Goal: Task Accomplishment & Management: Manage account settings

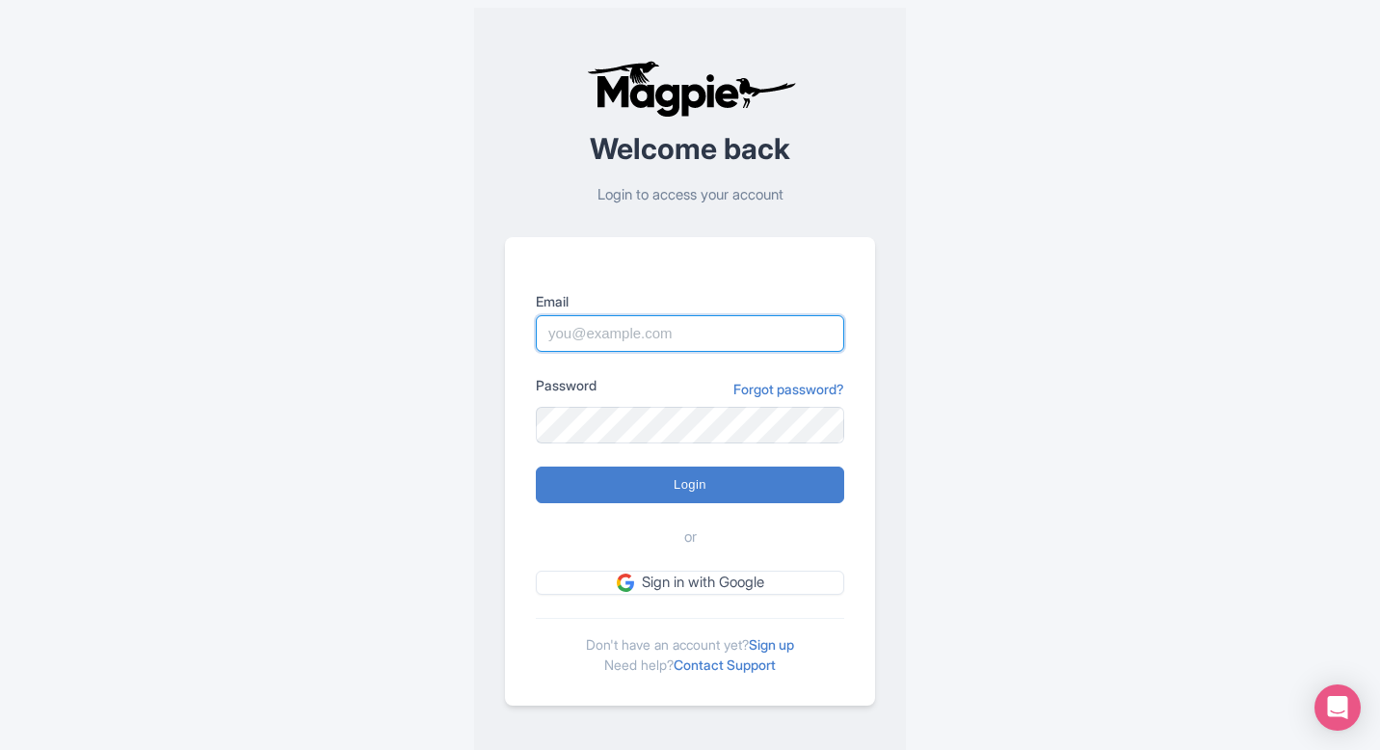
type input "pelin@most-amazing-places.com"
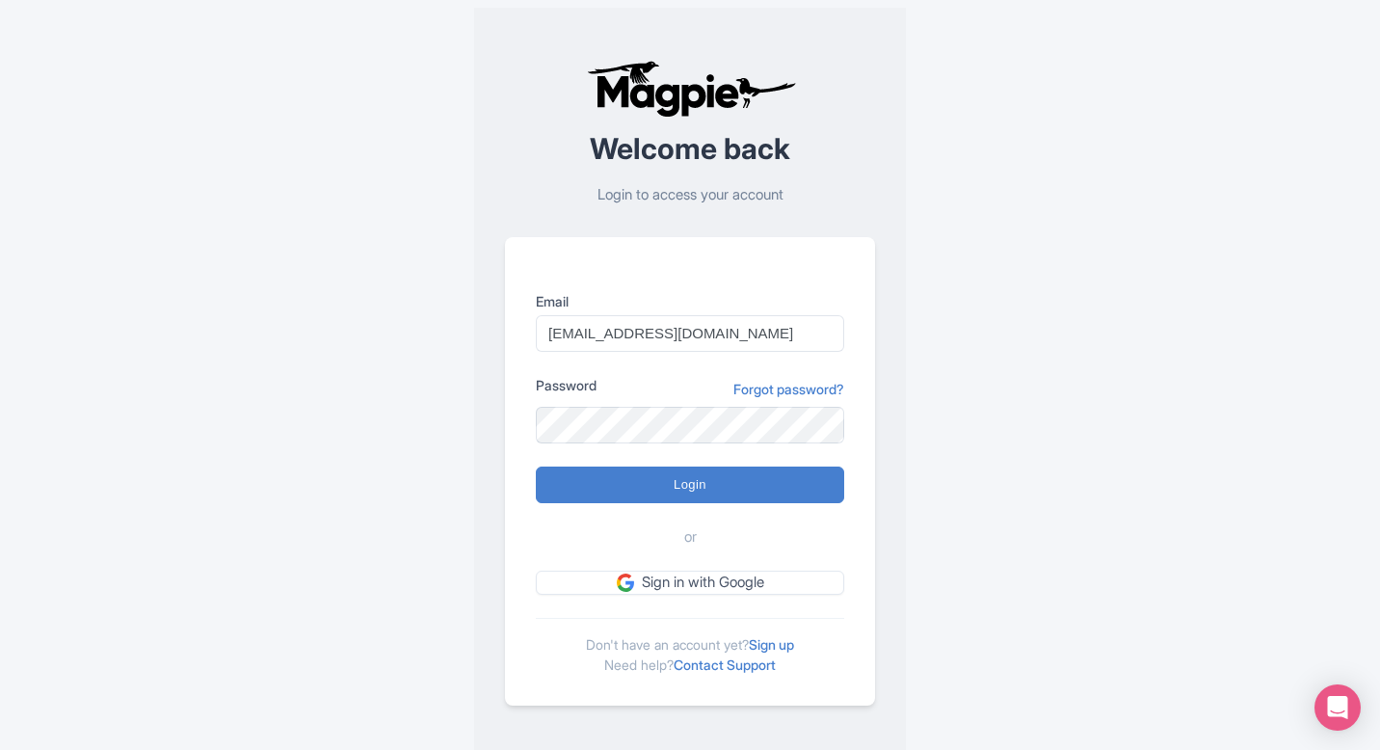
click at [624, 461] on form "Email pelin@most-amazing-places.com Password Forgot password? Login or Sign in …" at bounding box center [690, 443] width 308 height 304
click at [659, 481] on input "Login" at bounding box center [690, 484] width 308 height 37
type input "Logging in..."
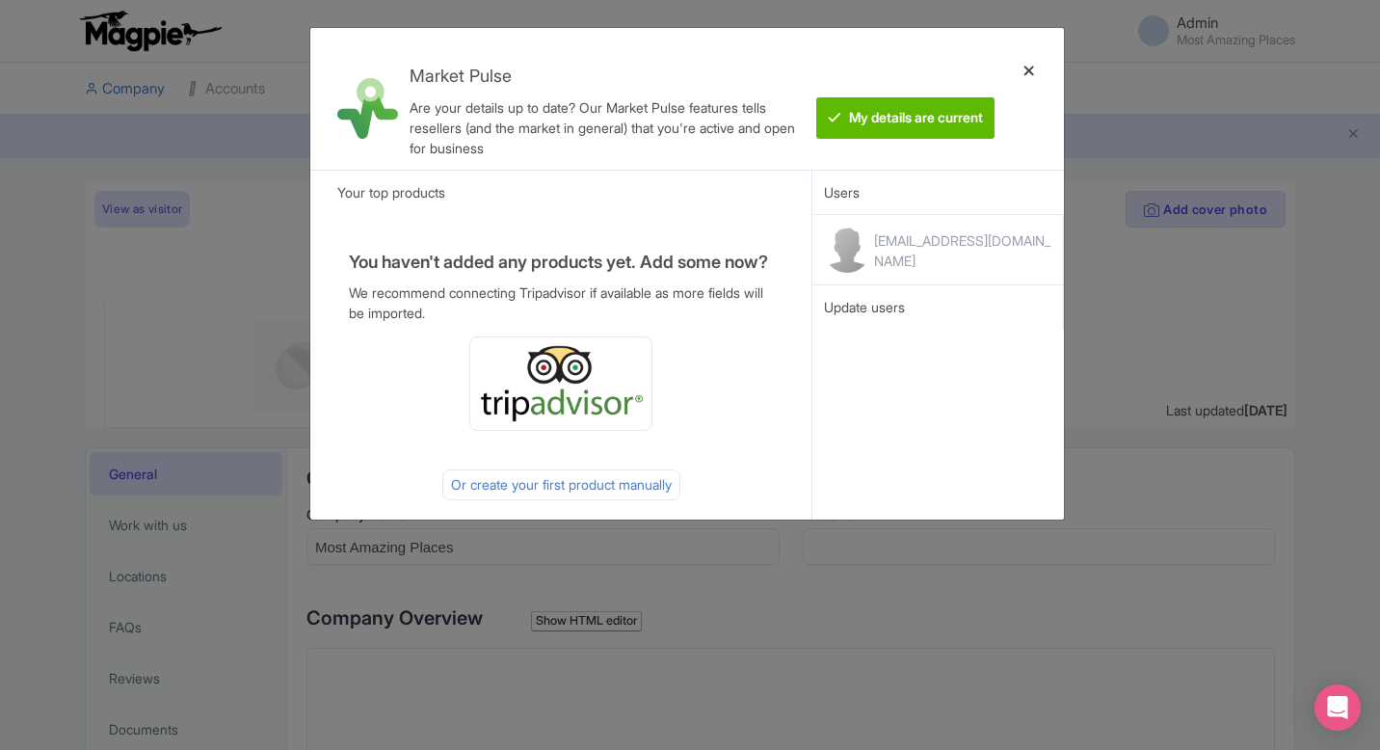
click at [1031, 46] on div at bounding box center [1029, 98] width 46 height 111
click at [1031, 67] on div at bounding box center [1029, 98] width 46 height 111
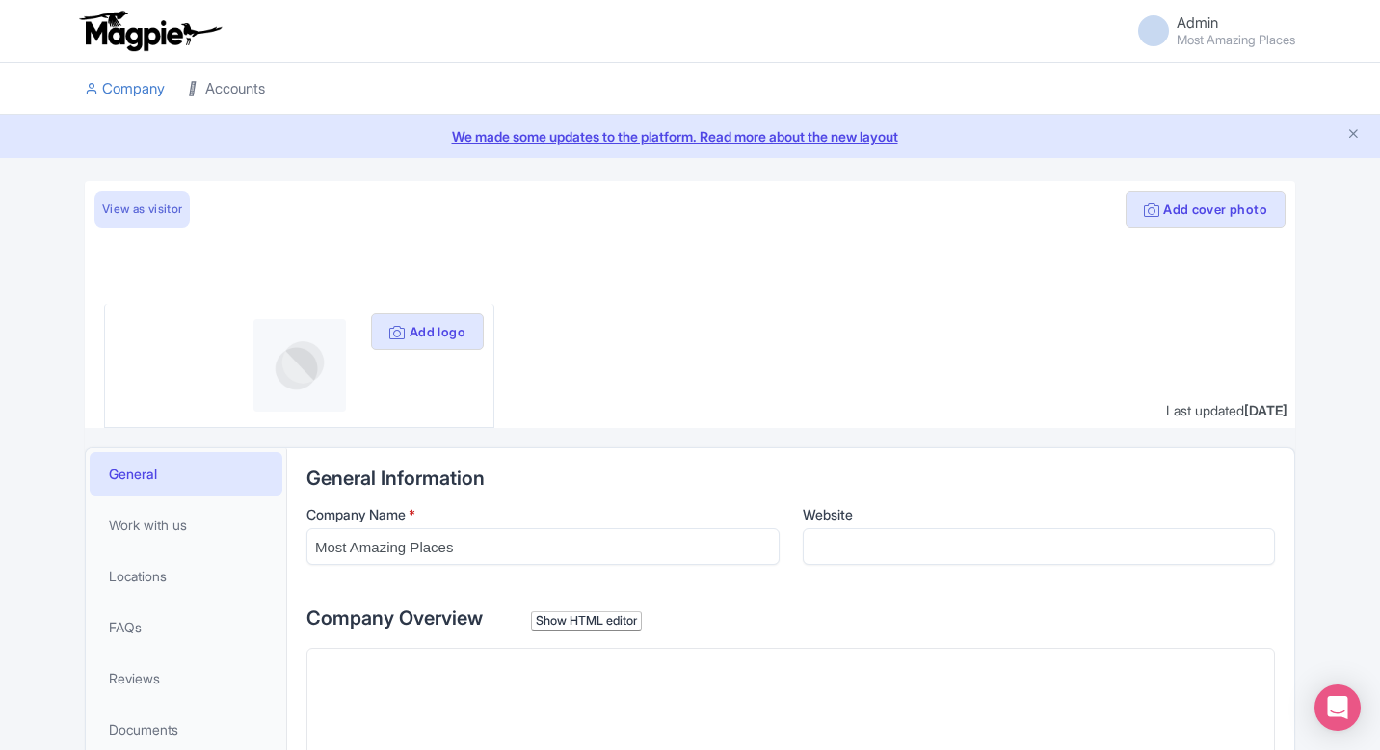
click at [240, 87] on link "Accounts" at bounding box center [226, 89] width 77 height 53
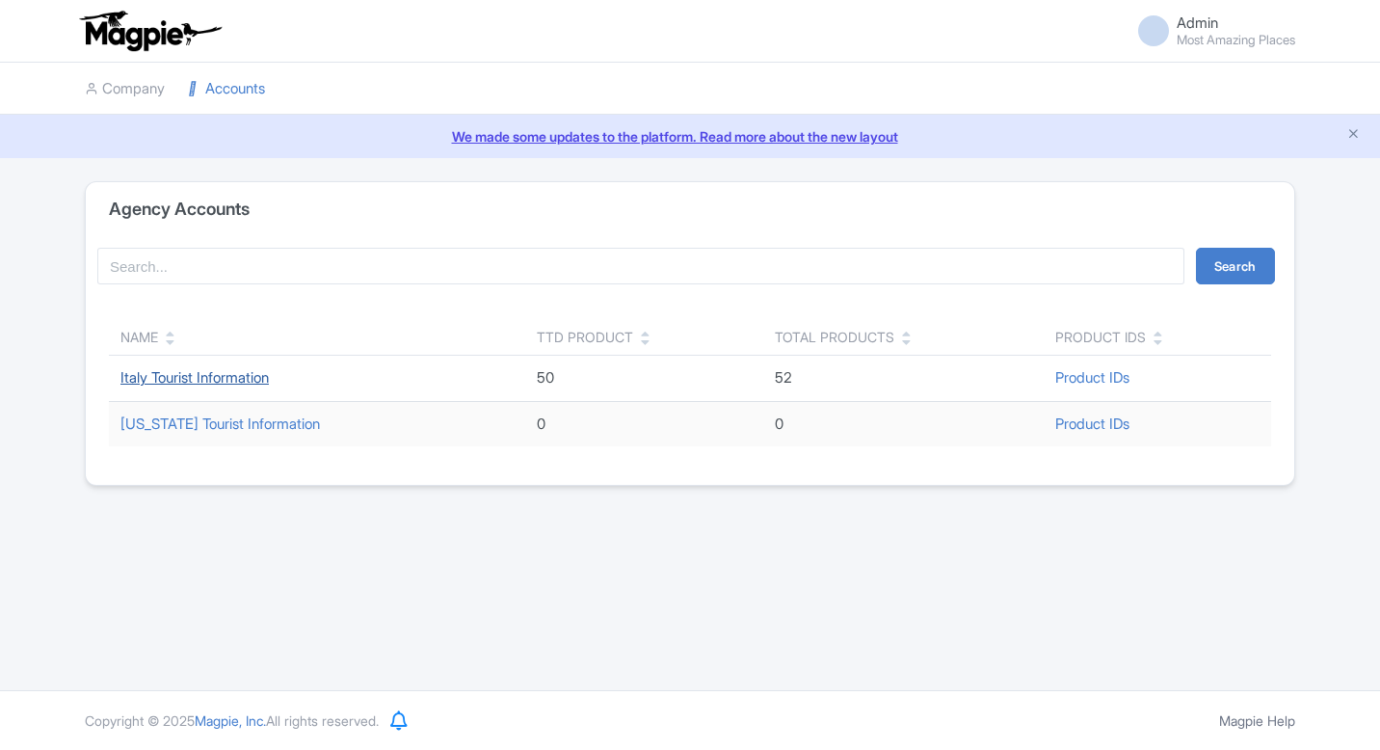
click at [266, 380] on link "Italy Tourist Information" at bounding box center [194, 377] width 148 height 18
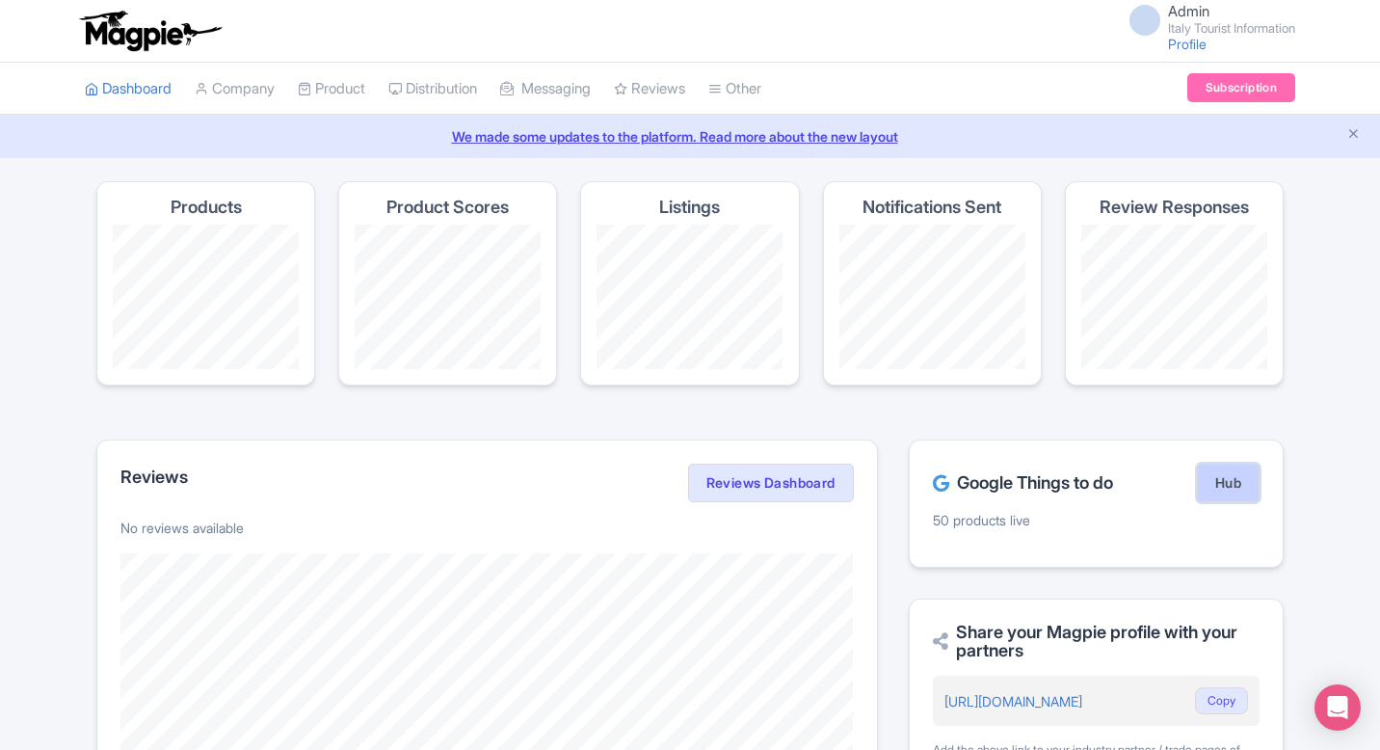
click at [1229, 479] on link "Hub" at bounding box center [1228, 483] width 63 height 39
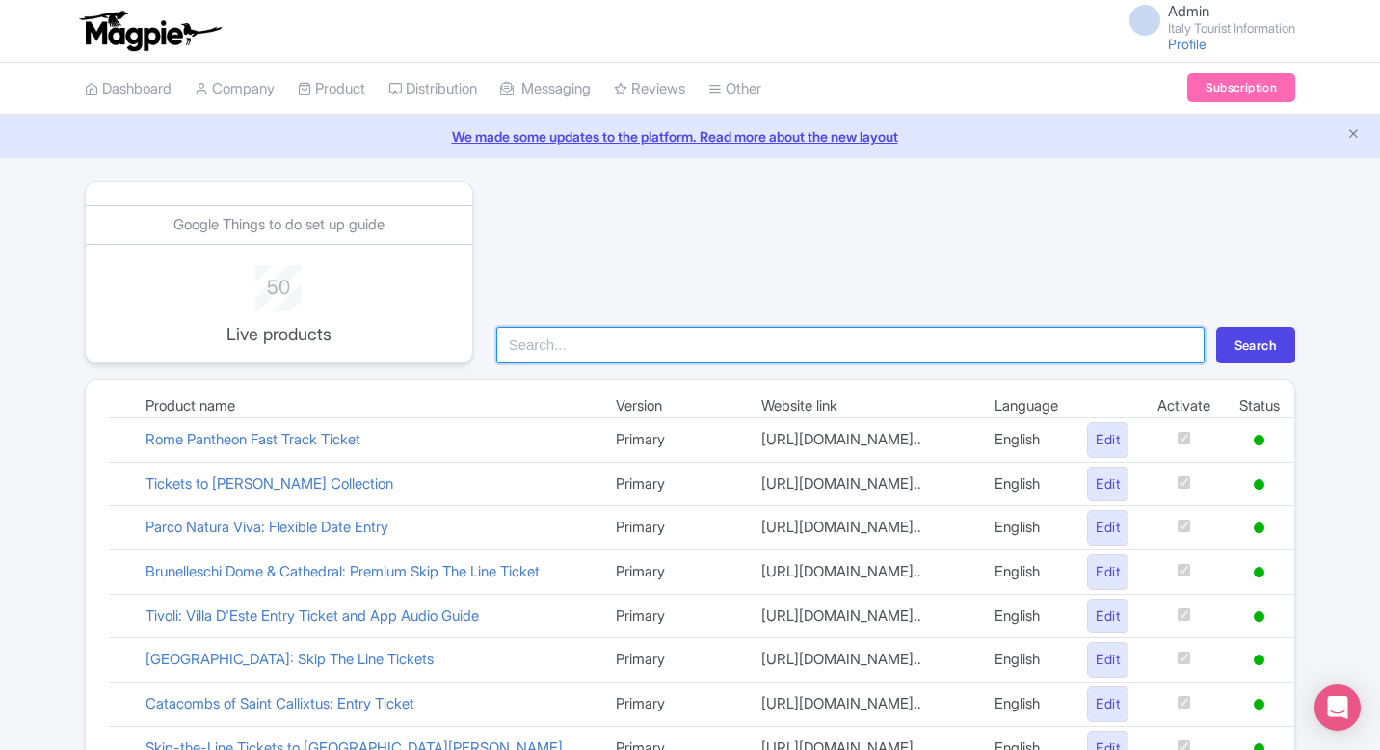
click at [708, 355] on input "search" at bounding box center [850, 345] width 708 height 37
type input "fenice"
click at [1216, 327] on button "Search" at bounding box center [1255, 345] width 79 height 37
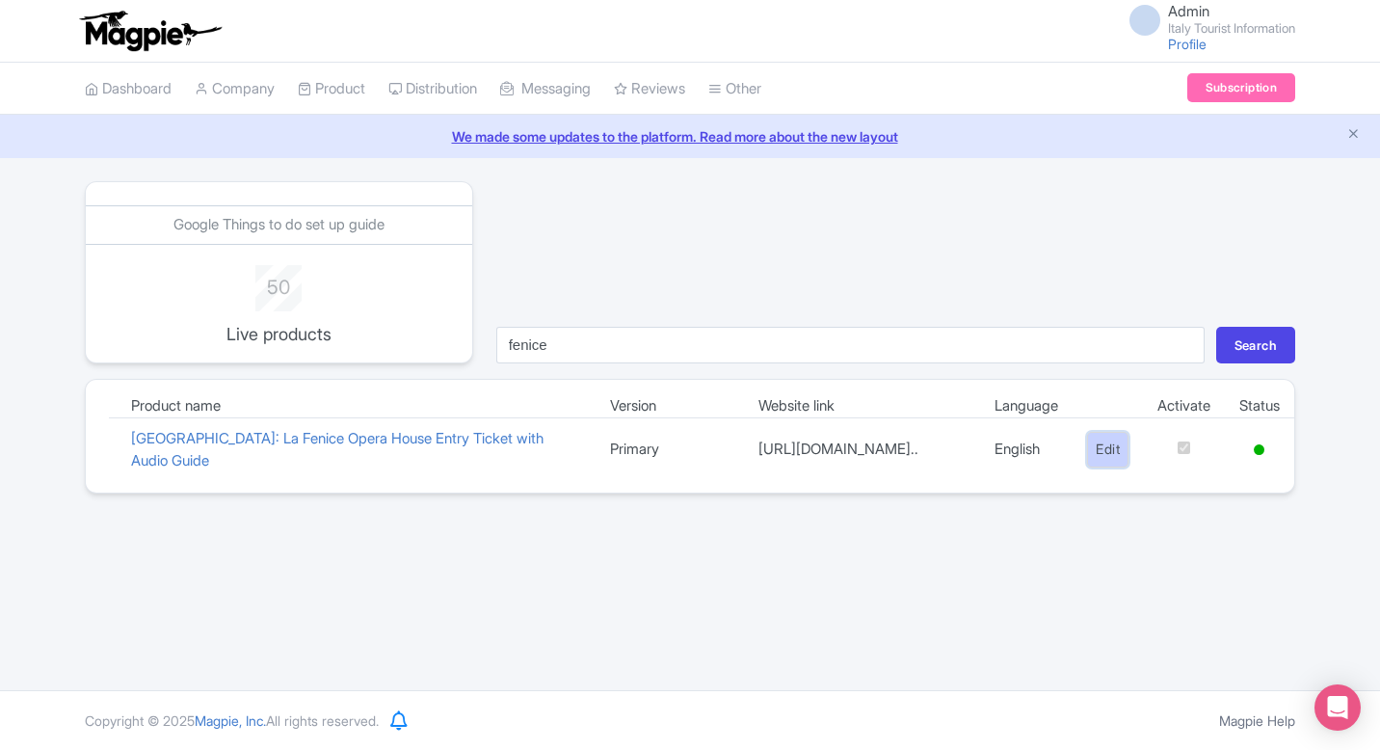
click at [1105, 450] on link "Edit" at bounding box center [1107, 450] width 41 height 36
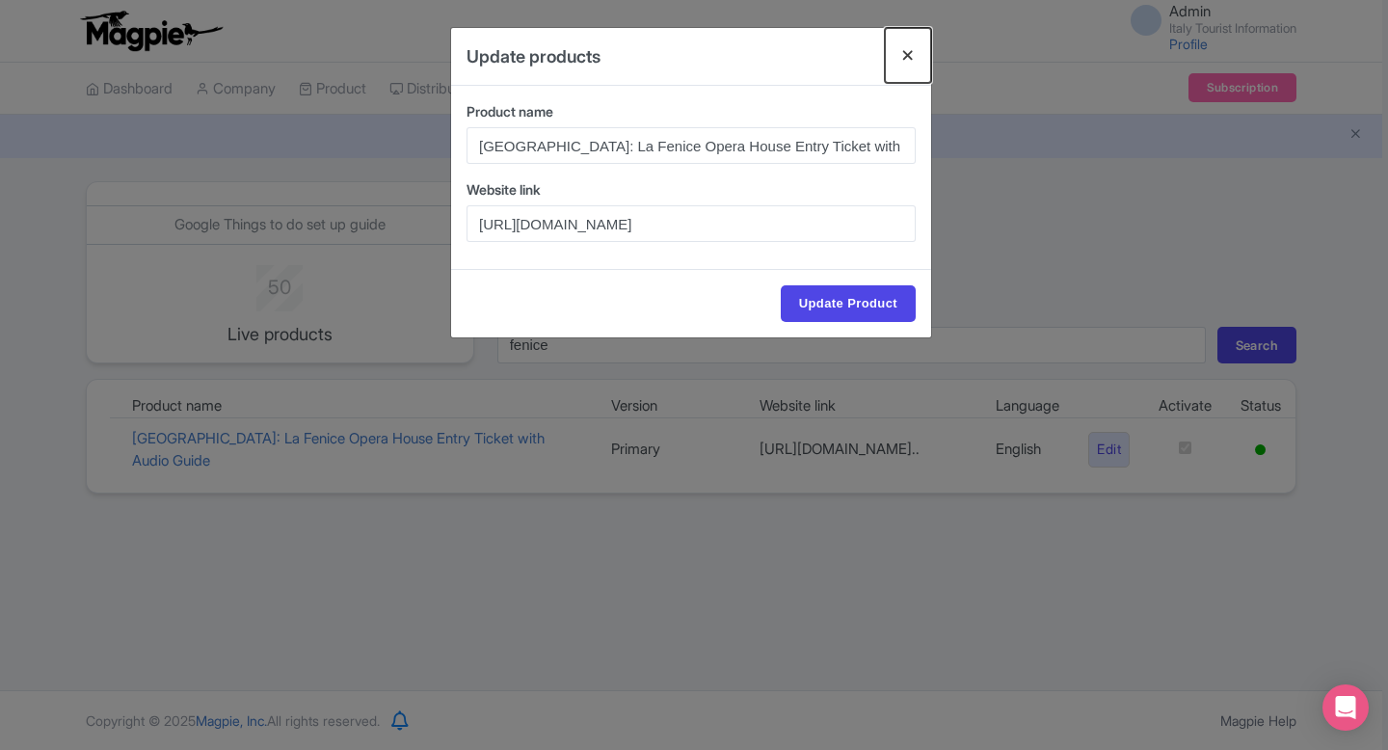
click at [899, 51] on button "Close" at bounding box center [908, 55] width 46 height 55
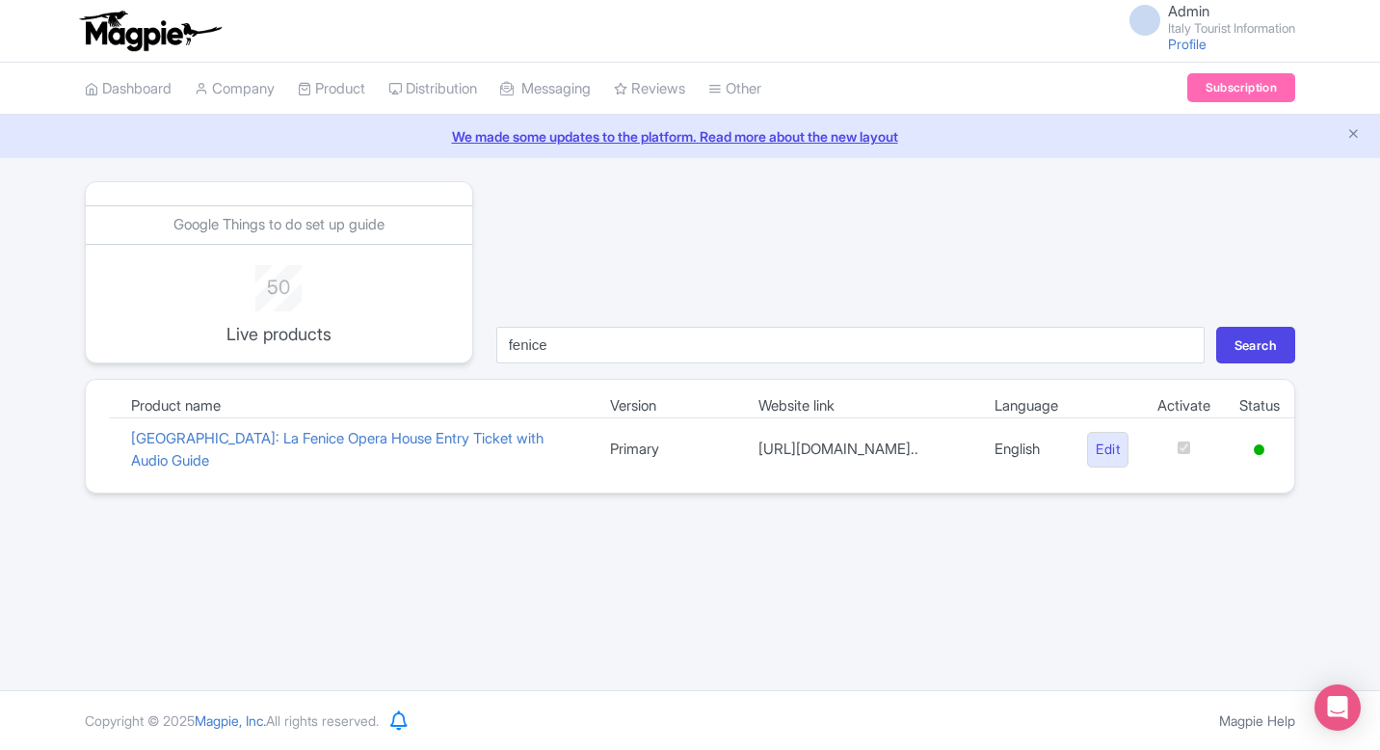
click at [1181, 410] on td "Activate" at bounding box center [1184, 406] width 82 height 23
click at [1195, 400] on td "Activate" at bounding box center [1184, 406] width 82 height 23
click at [1249, 442] on td at bounding box center [1259, 450] width 69 height 64
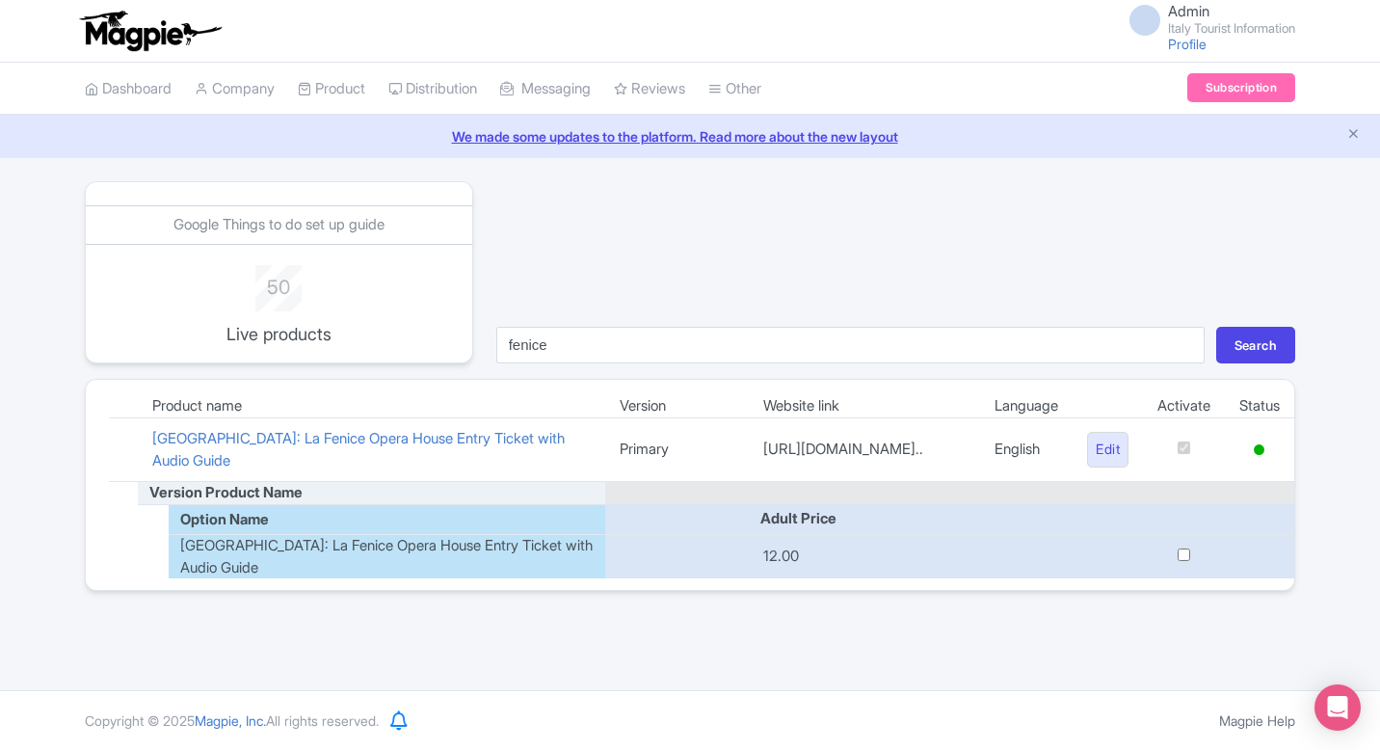
click at [1251, 441] on td at bounding box center [1259, 450] width 69 height 64
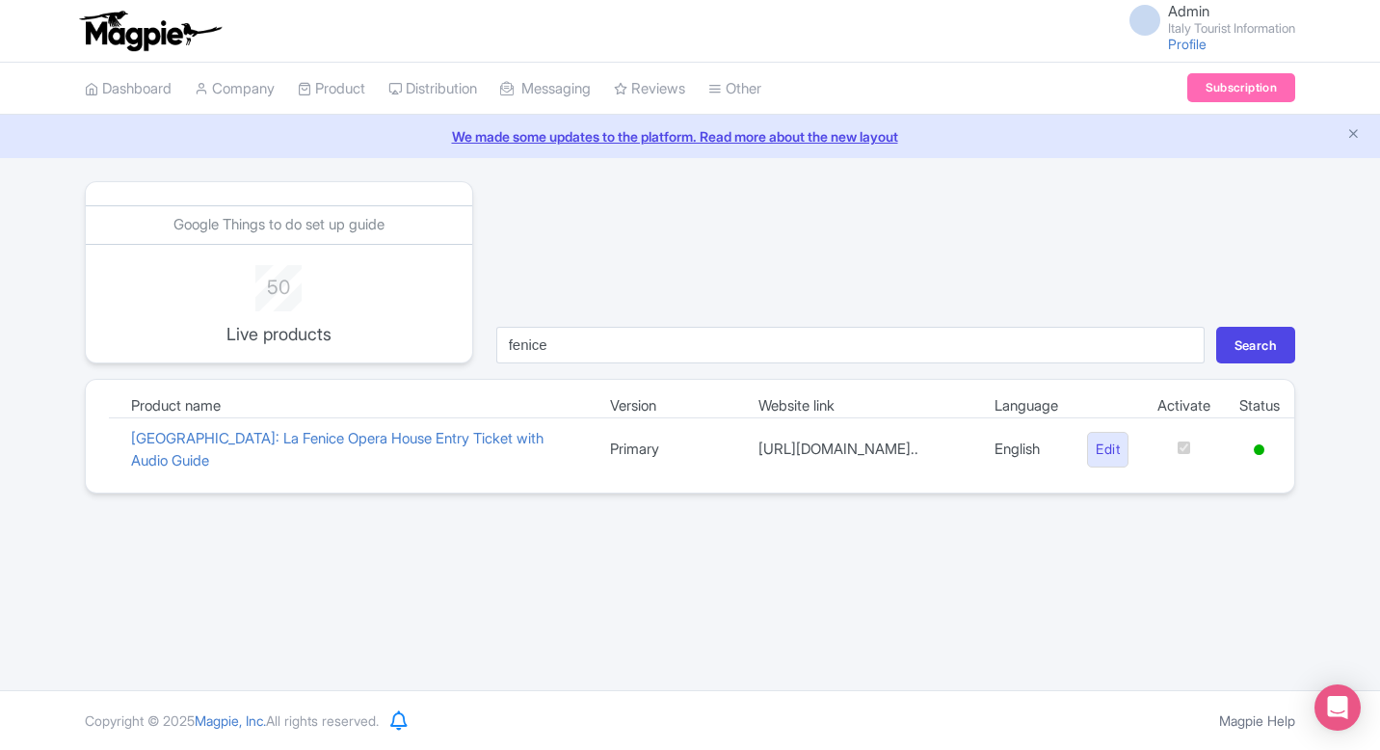
click at [1251, 442] on td at bounding box center [1259, 450] width 69 height 64
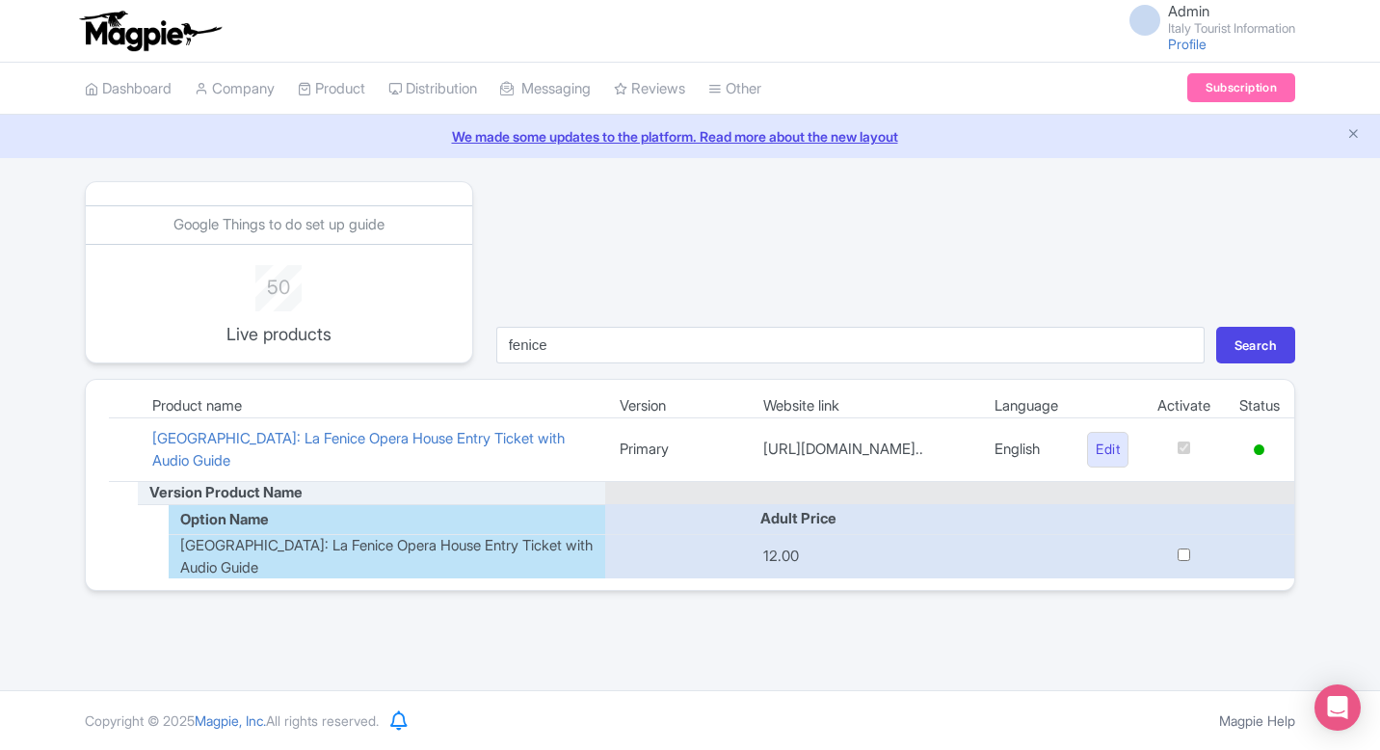
click at [1251, 443] on td at bounding box center [1259, 450] width 69 height 64
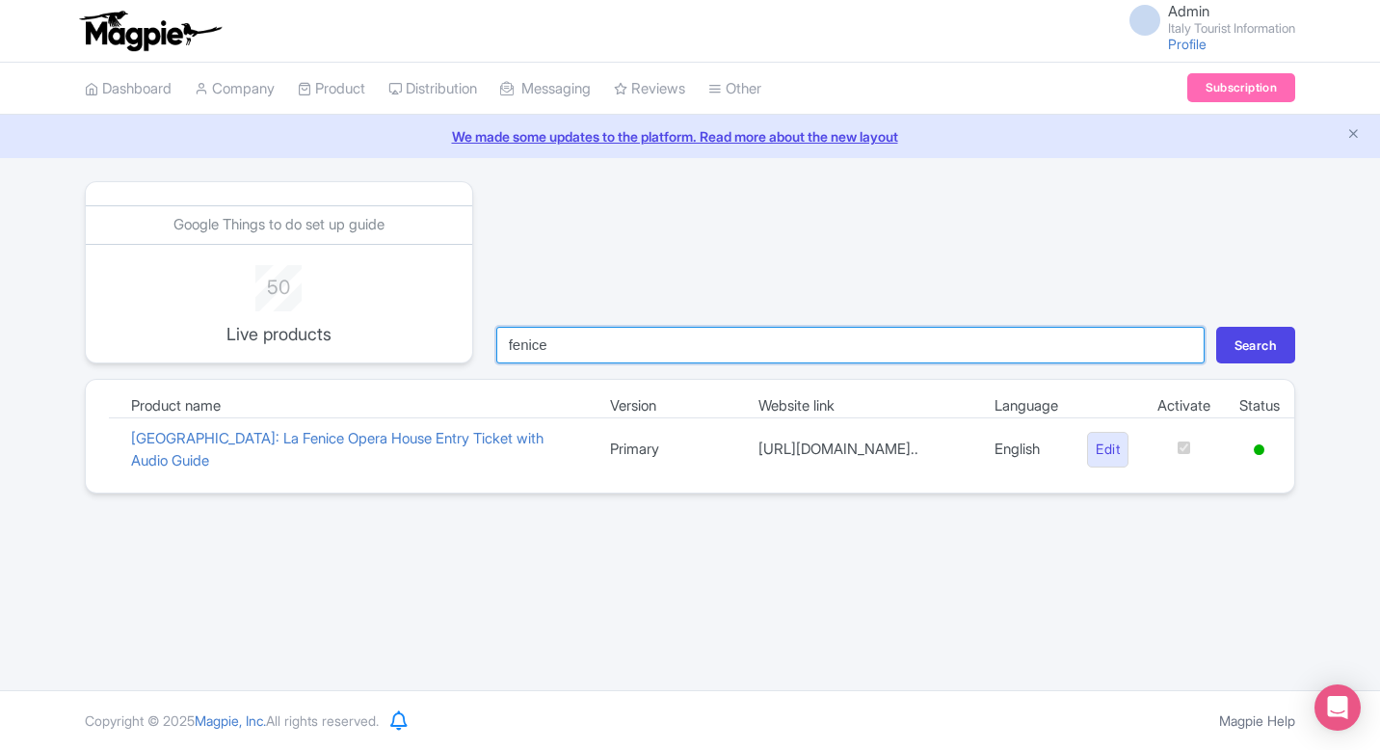
click at [613, 347] on input "fenice" at bounding box center [850, 345] width 708 height 37
type input "vat"
click at [1216, 327] on button "Search" at bounding box center [1255, 345] width 79 height 37
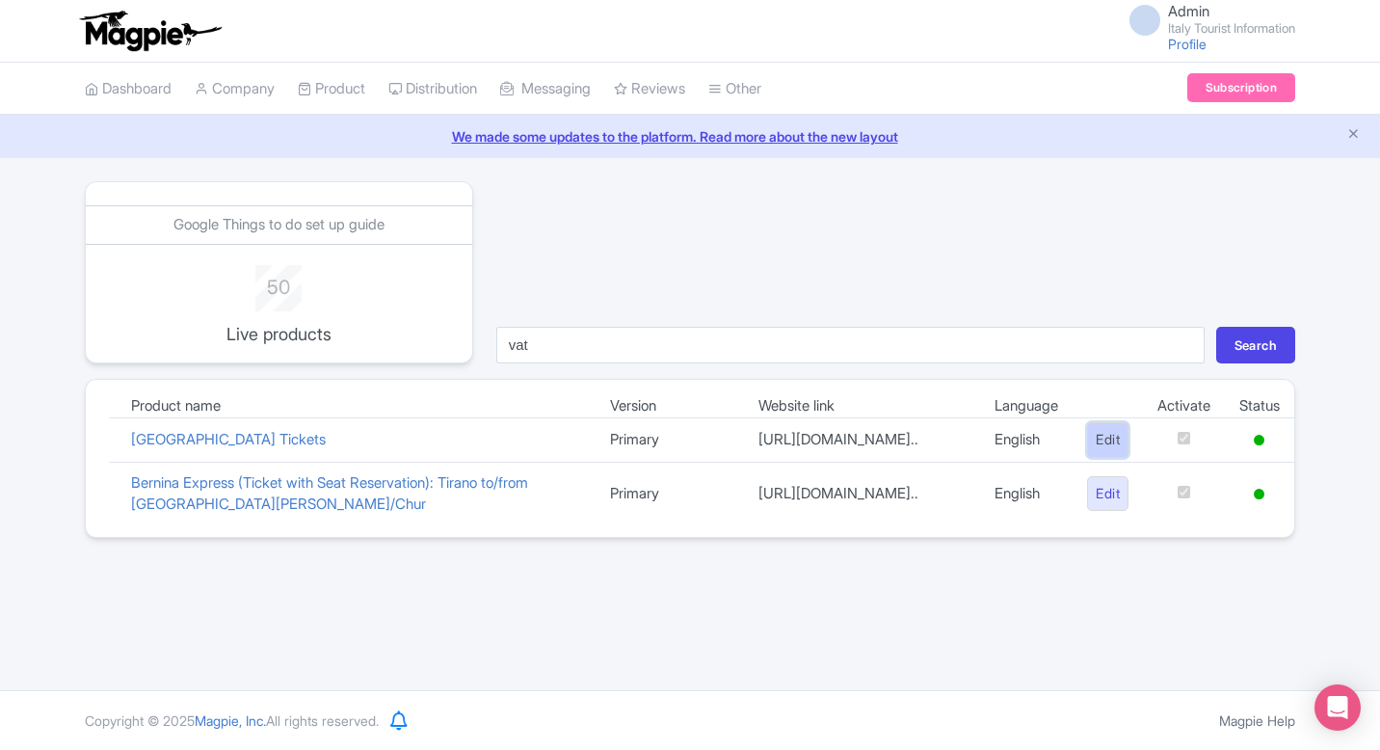
click at [1095, 455] on link "Edit" at bounding box center [1107, 440] width 41 height 36
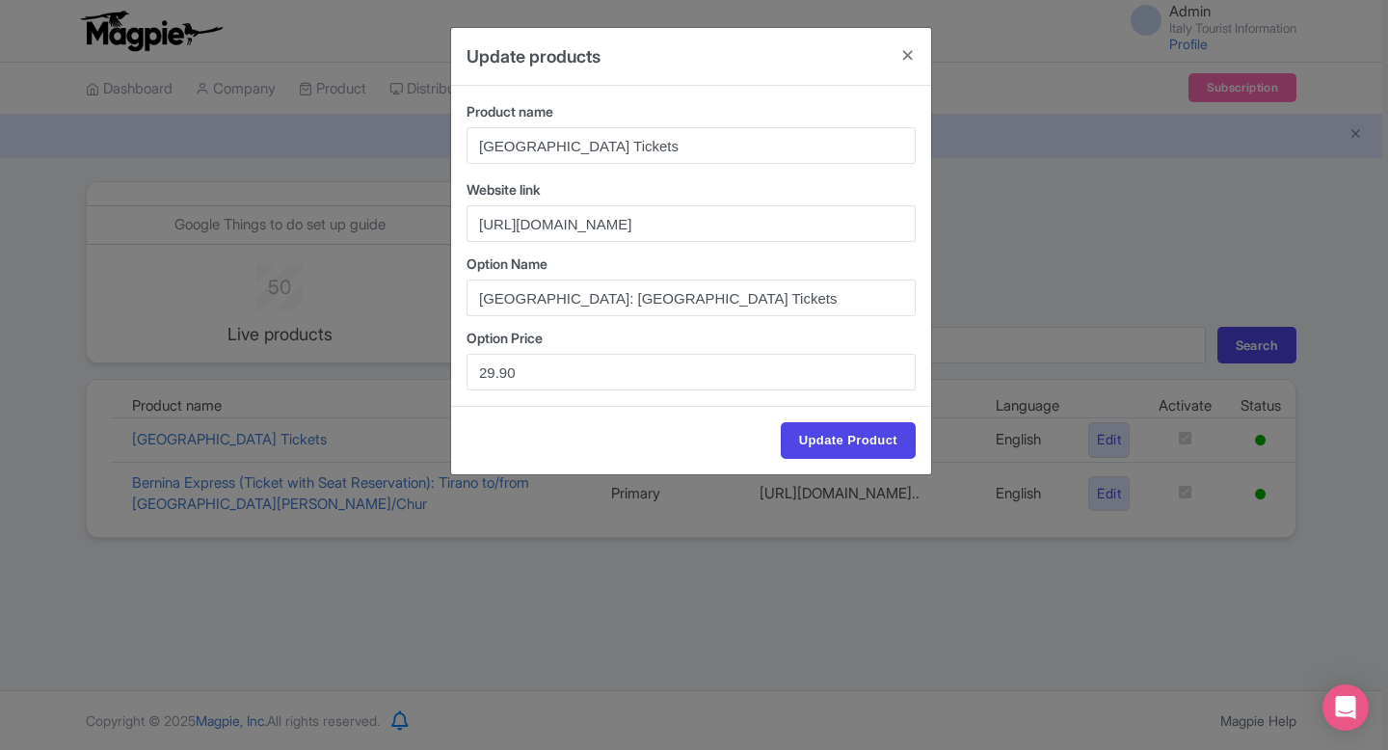
click at [1067, 226] on div "Update products Product name Vatican Museums & Sistine Chapel Tickets Website l…" at bounding box center [694, 375] width 1388 height 750
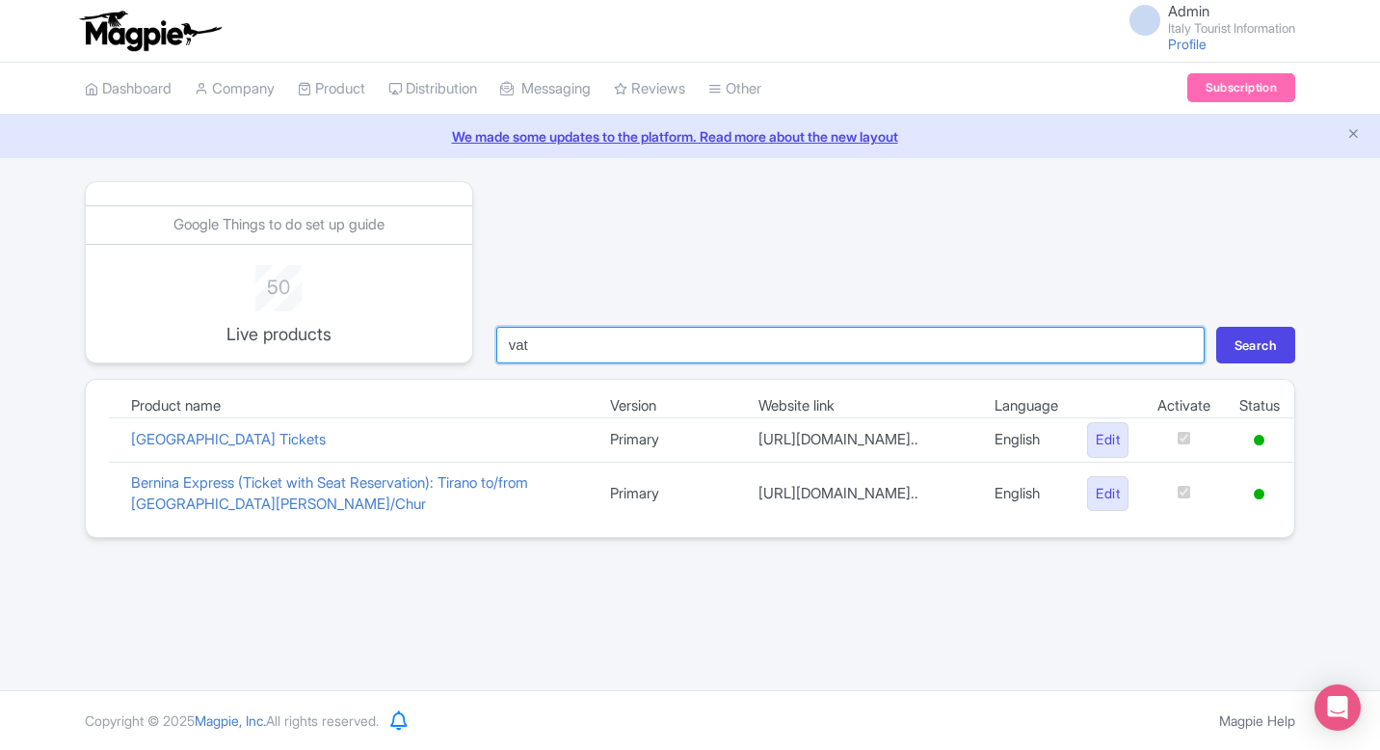
click at [682, 343] on input "vat" at bounding box center [850, 345] width 708 height 37
type input "colo"
click at [1216, 327] on button "Search" at bounding box center [1255, 345] width 79 height 37
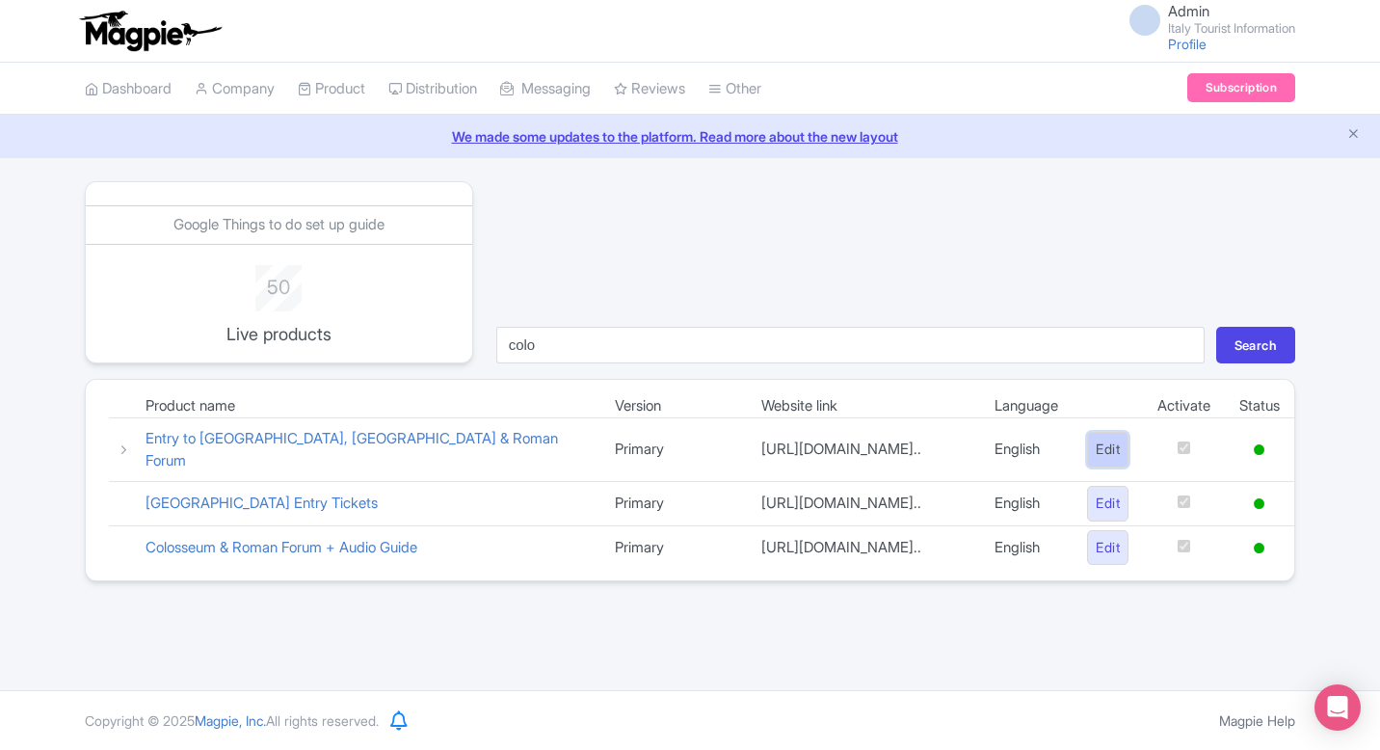
click at [1095, 447] on link "Edit" at bounding box center [1107, 450] width 41 height 36
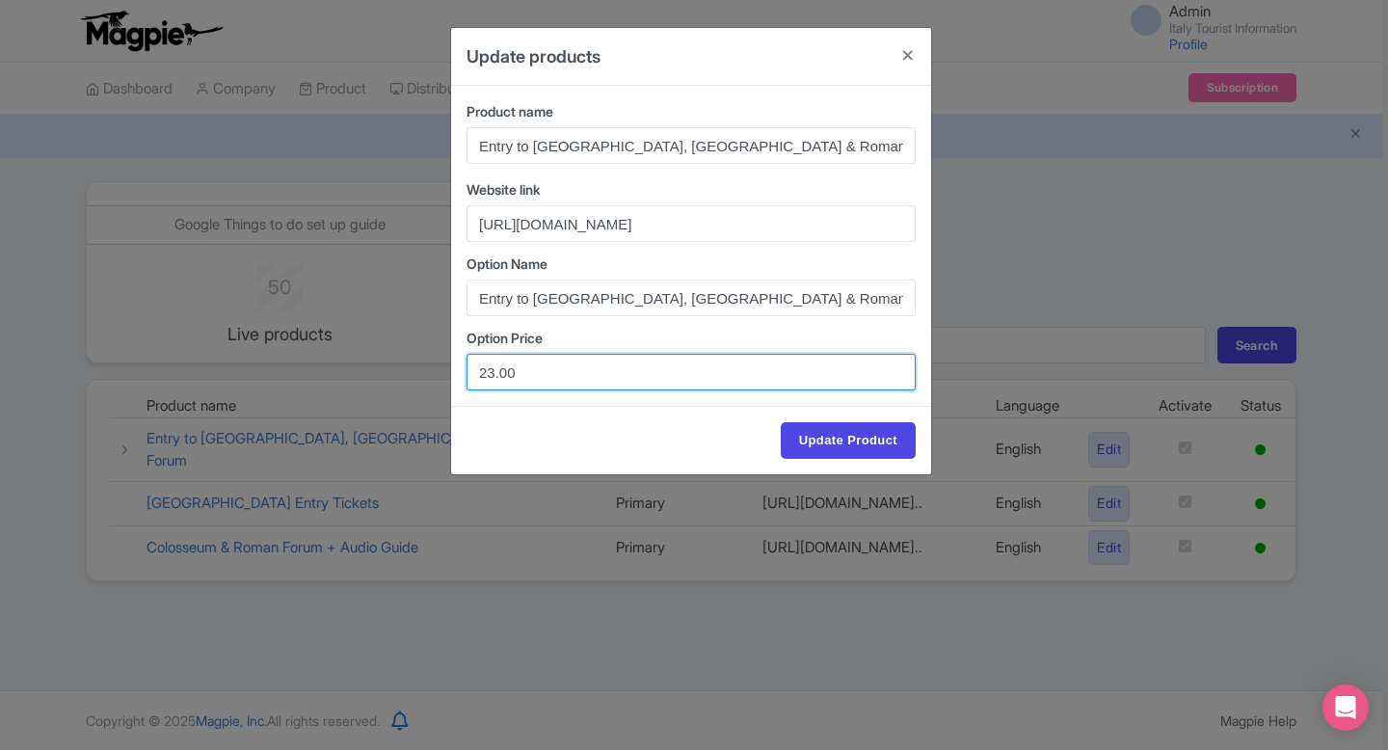
click at [493, 374] on input "23.00" at bounding box center [690, 372] width 449 height 37
type input "24.00"
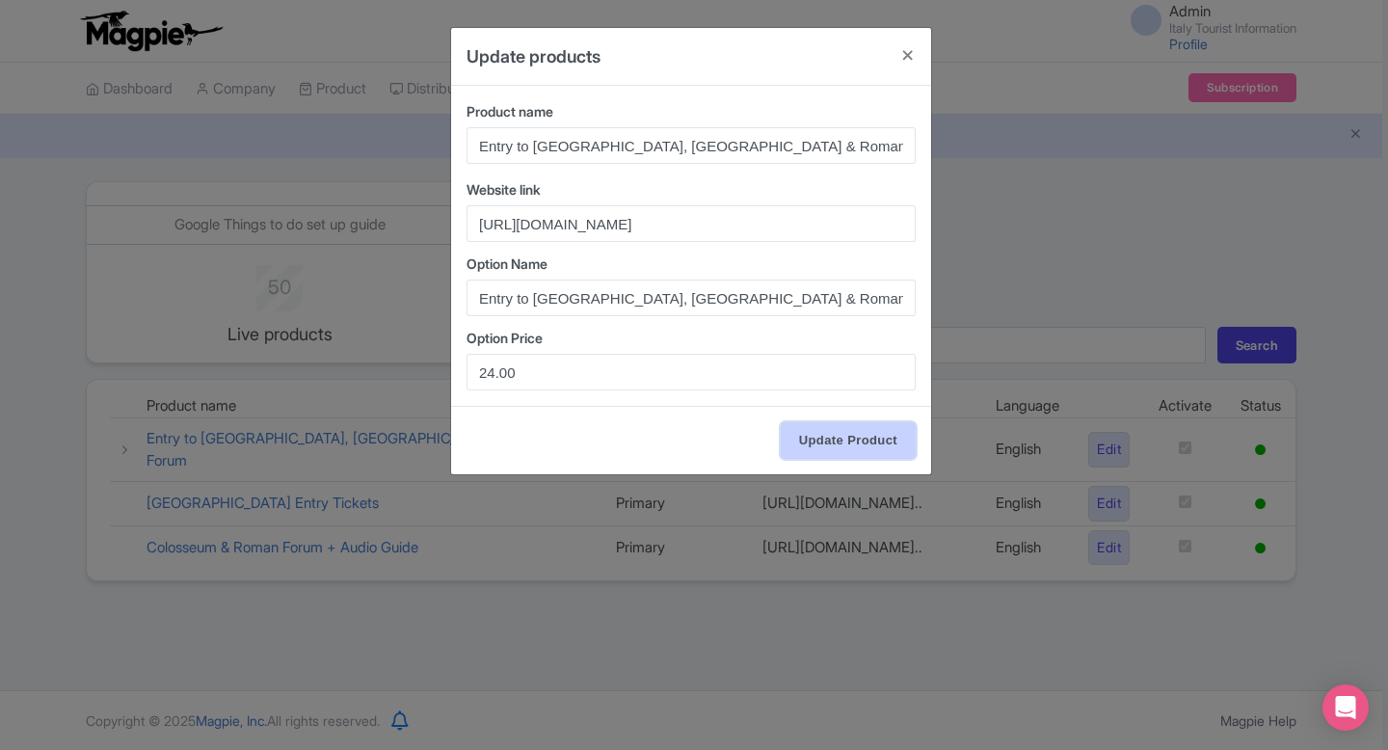
click at [836, 446] on input "Update Product" at bounding box center [848, 440] width 135 height 37
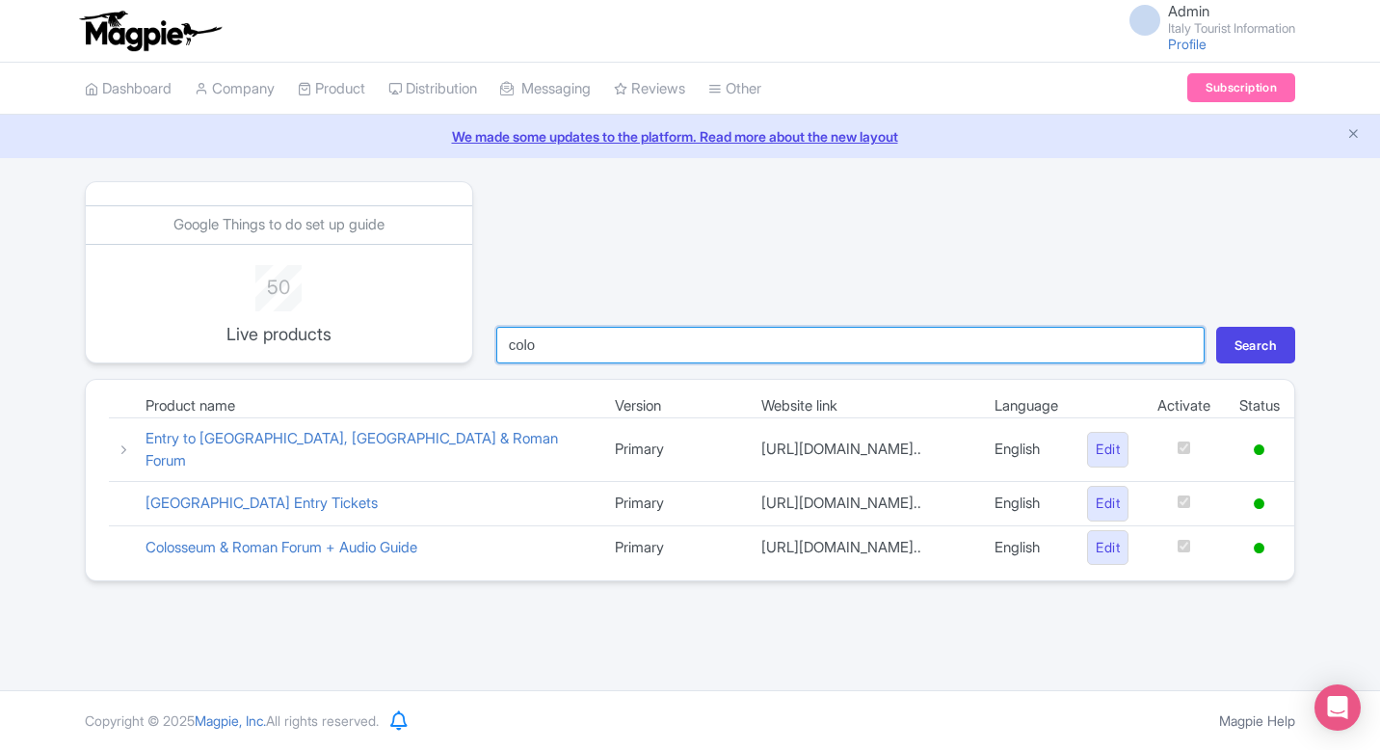
click at [691, 332] on input "colo" at bounding box center [850, 345] width 708 height 37
click at [1216, 327] on button "Search" at bounding box center [1255, 345] width 79 height 37
type input "borg"
click at [1216, 327] on button "Search" at bounding box center [1255, 345] width 79 height 37
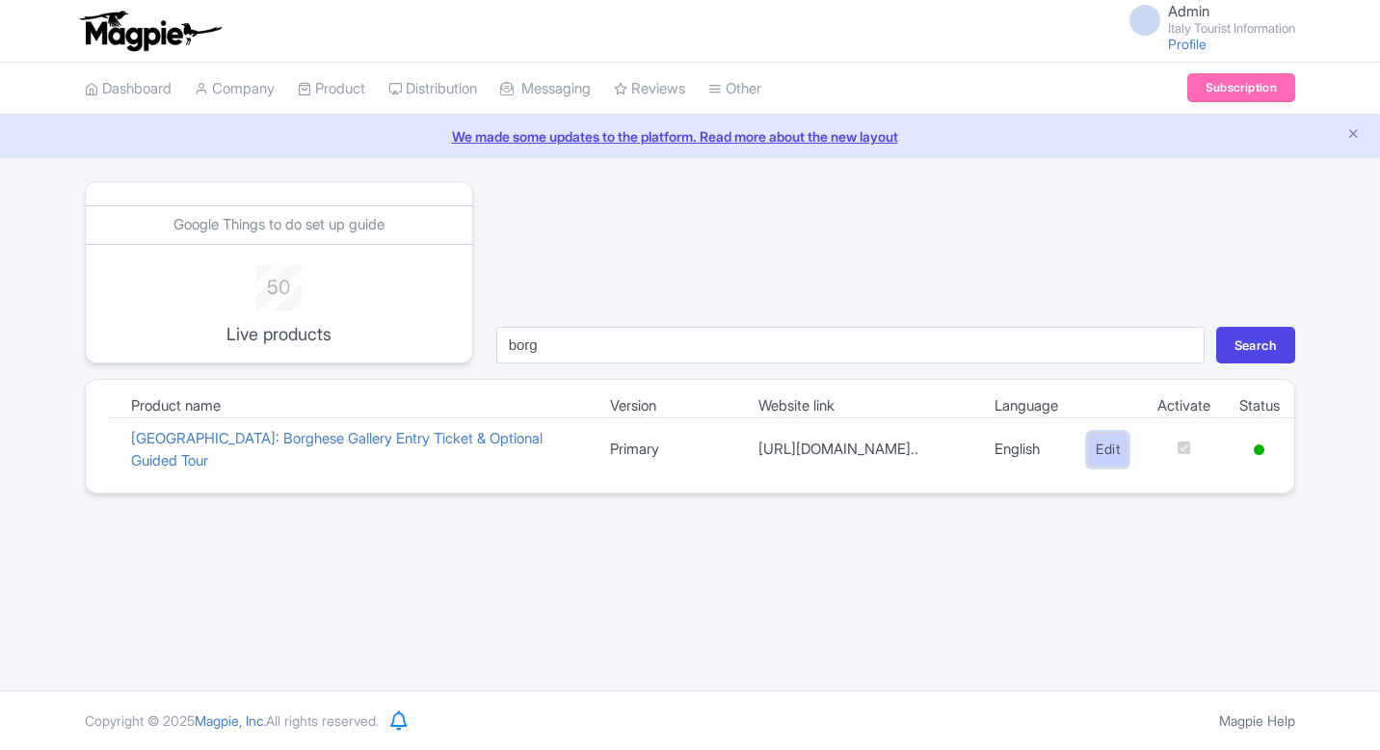
click at [1103, 457] on link "Edit" at bounding box center [1107, 450] width 41 height 36
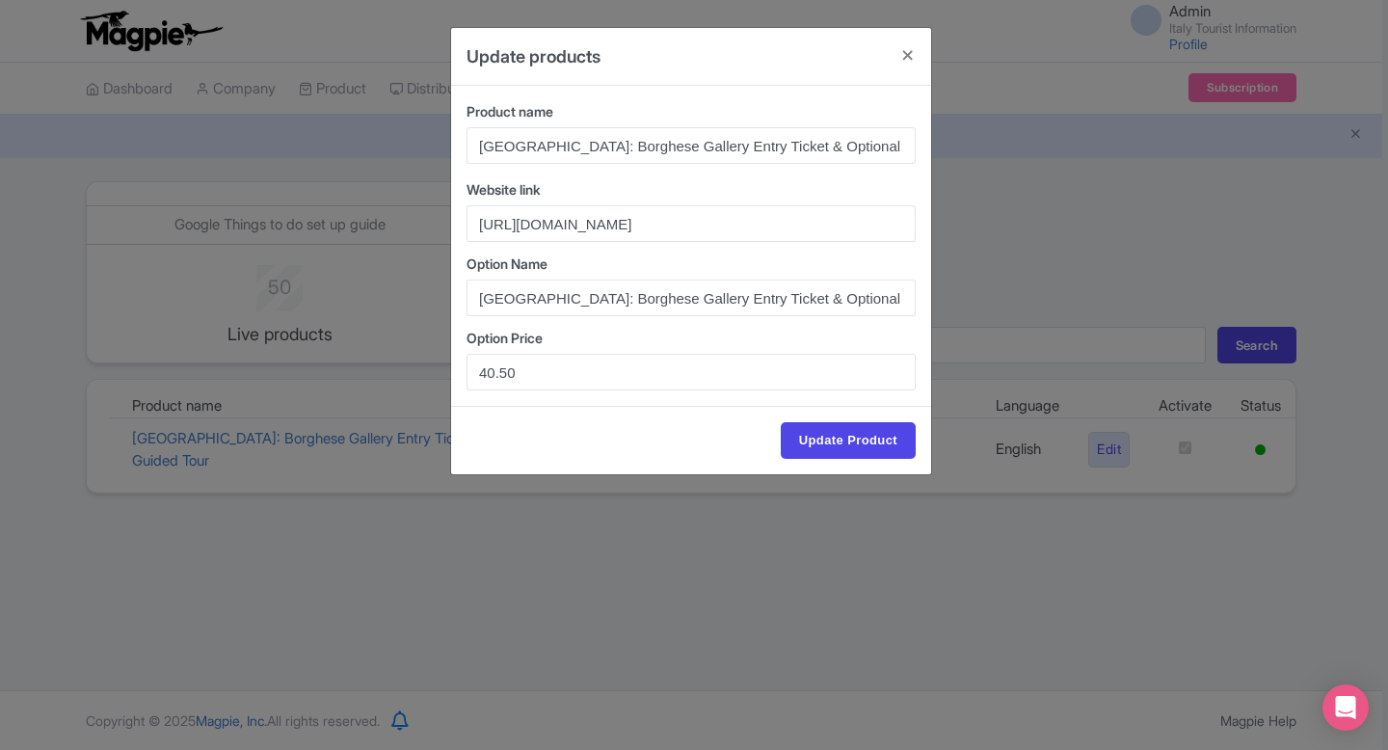
click at [1069, 202] on div "Update products Product name Rome: Borghese Gallery Entry Ticket & Optional Gui…" at bounding box center [694, 375] width 1388 height 750
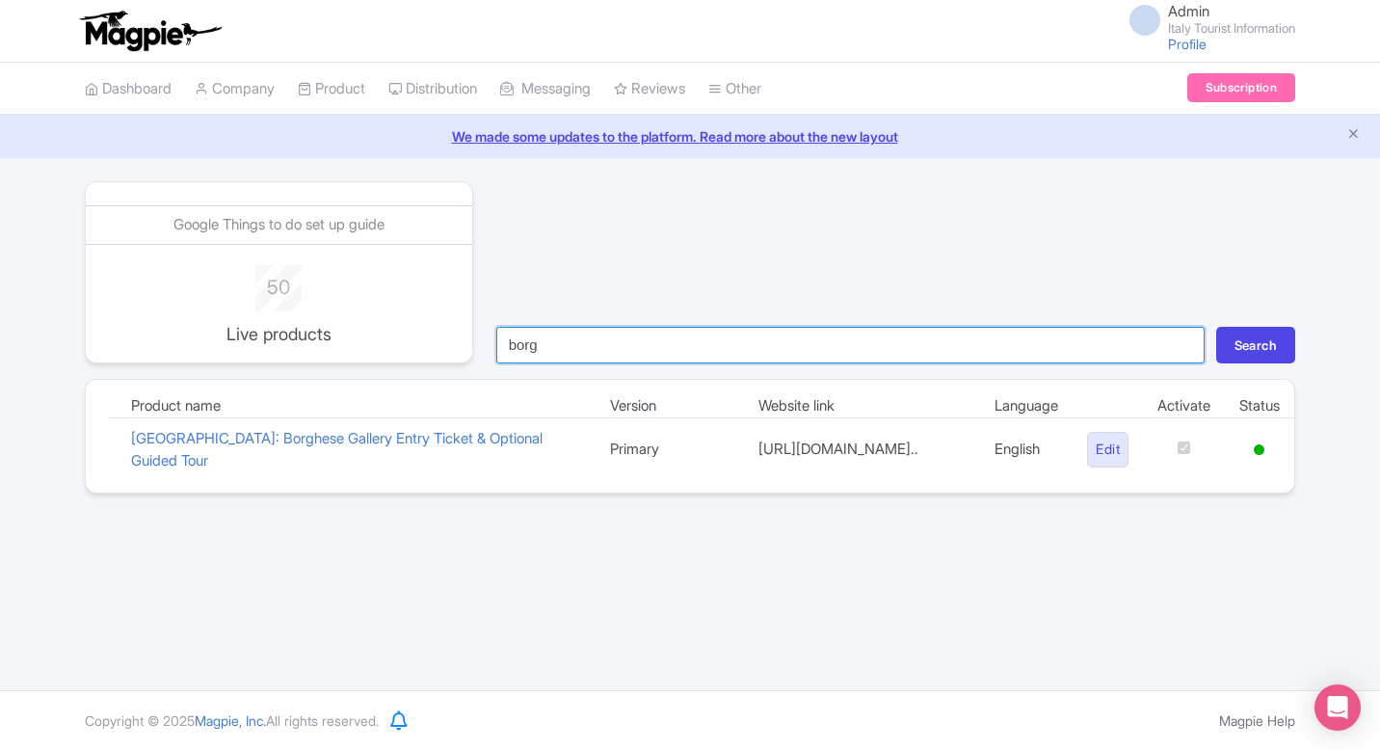
click at [823, 340] on input "borg" at bounding box center [850, 345] width 708 height 37
type input "bern"
click at [1216, 327] on button "Search" at bounding box center [1255, 345] width 79 height 37
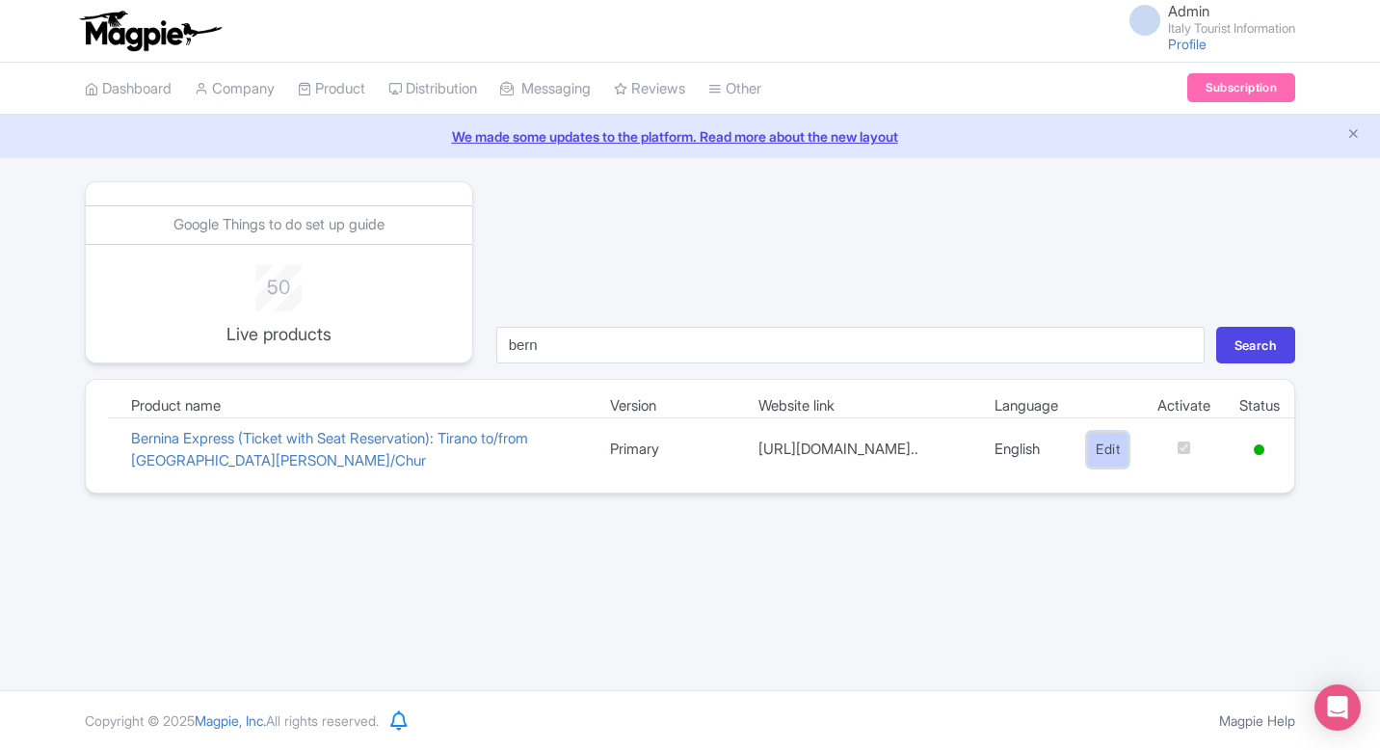
click at [1104, 451] on link "Edit" at bounding box center [1107, 450] width 41 height 36
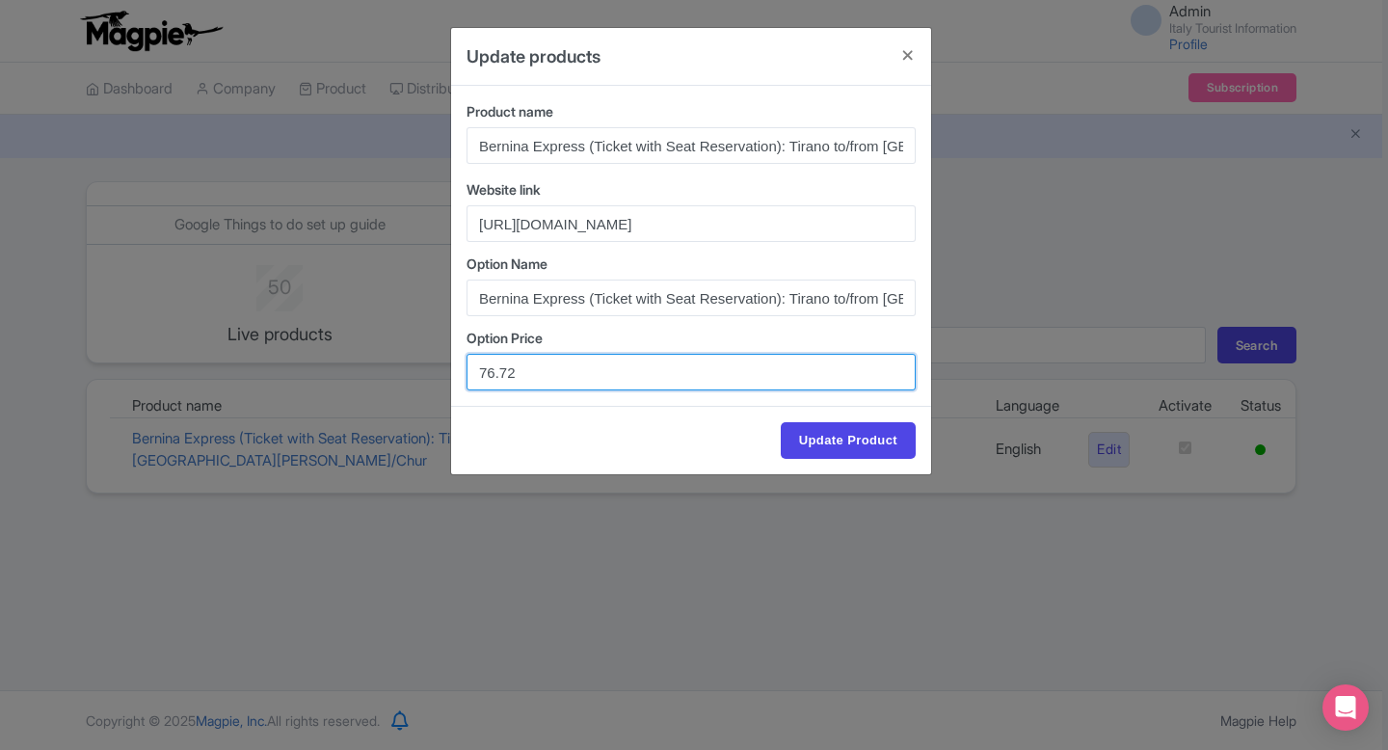
drag, startPoint x: 550, startPoint y: 379, endPoint x: 393, endPoint y: 379, distance: 157.1
click at [393, 379] on div "Update products Product name Bernina Express (Ticket with Seat Reservation): Ti…" at bounding box center [694, 375] width 1388 height 750
paste input "6"
type input "76.76"
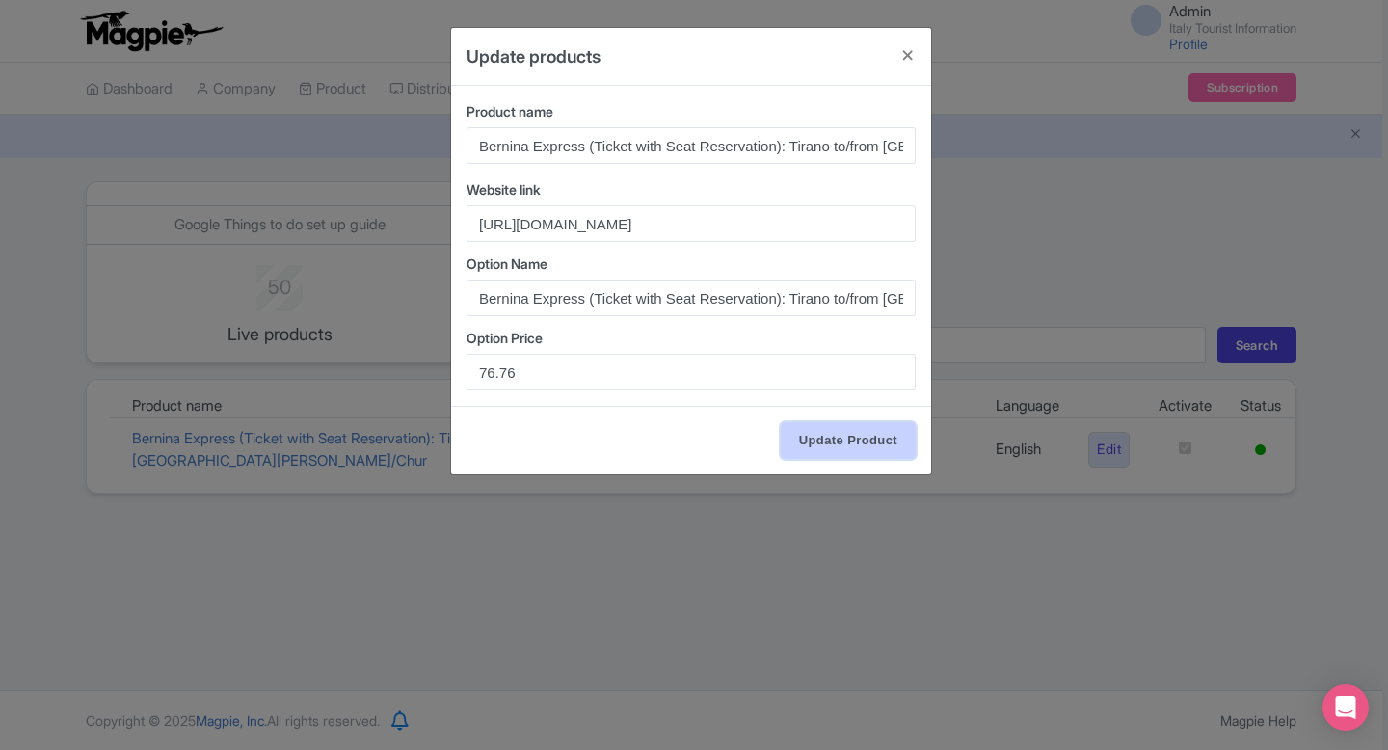
click at [838, 435] on input "Update Product" at bounding box center [848, 440] width 135 height 37
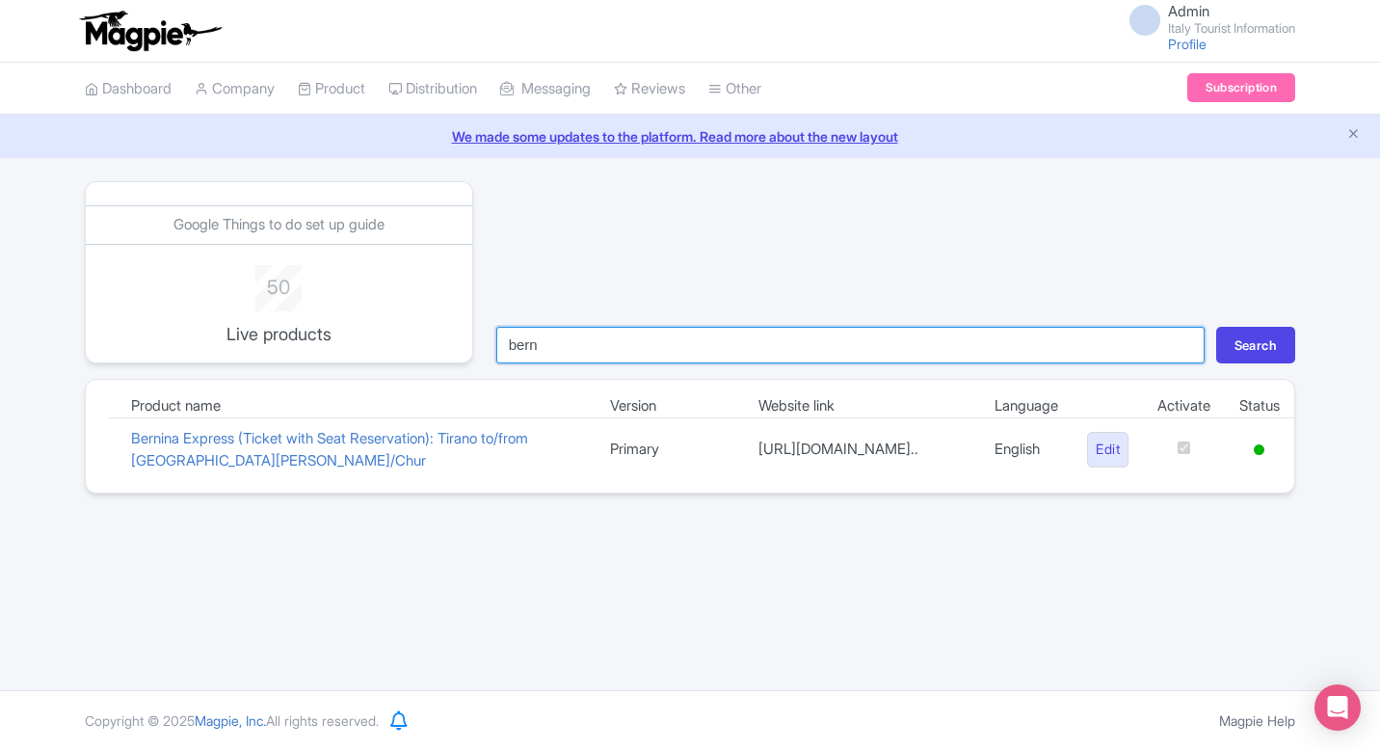
click at [679, 350] on input "bern" at bounding box center [850, 345] width 708 height 37
type input "i"
type input "mira"
click at [1216, 327] on button "Search" at bounding box center [1255, 345] width 79 height 37
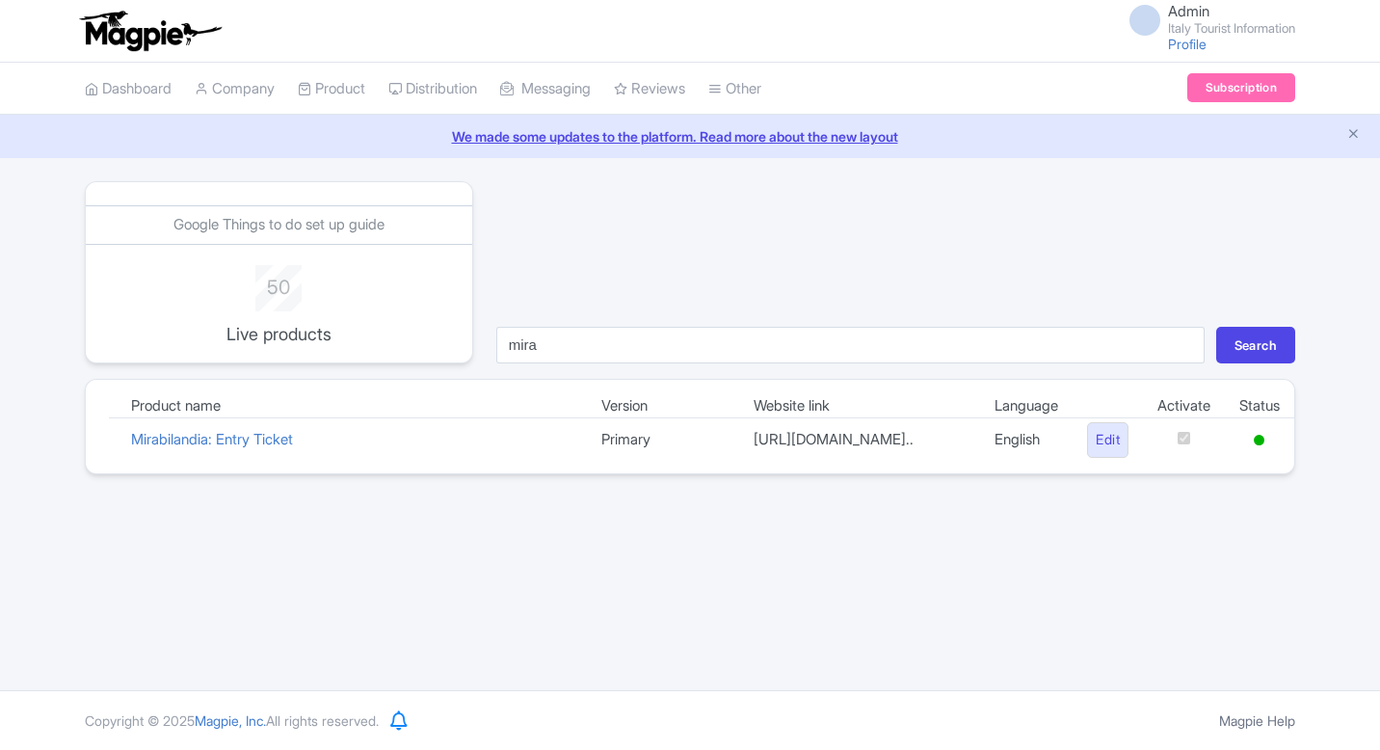
click at [1098, 455] on link "Edit" at bounding box center [1107, 440] width 41 height 36
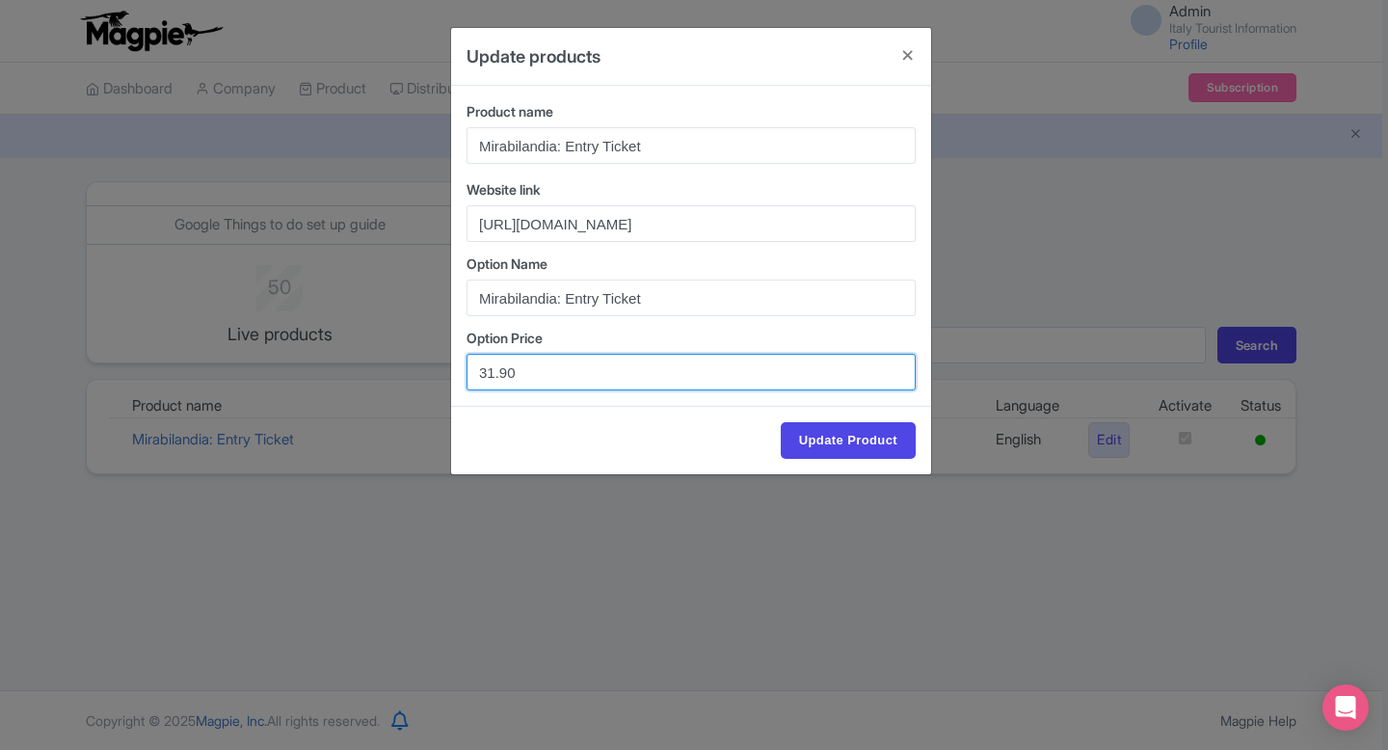
drag, startPoint x: 534, startPoint y: 379, endPoint x: 419, endPoint y: 378, distance: 114.7
click at [419, 378] on div "Update products Product name Mirabilandia: Entry Ticket Website link https://it…" at bounding box center [694, 375] width 1388 height 750
paste input "29"
type input "29.90"
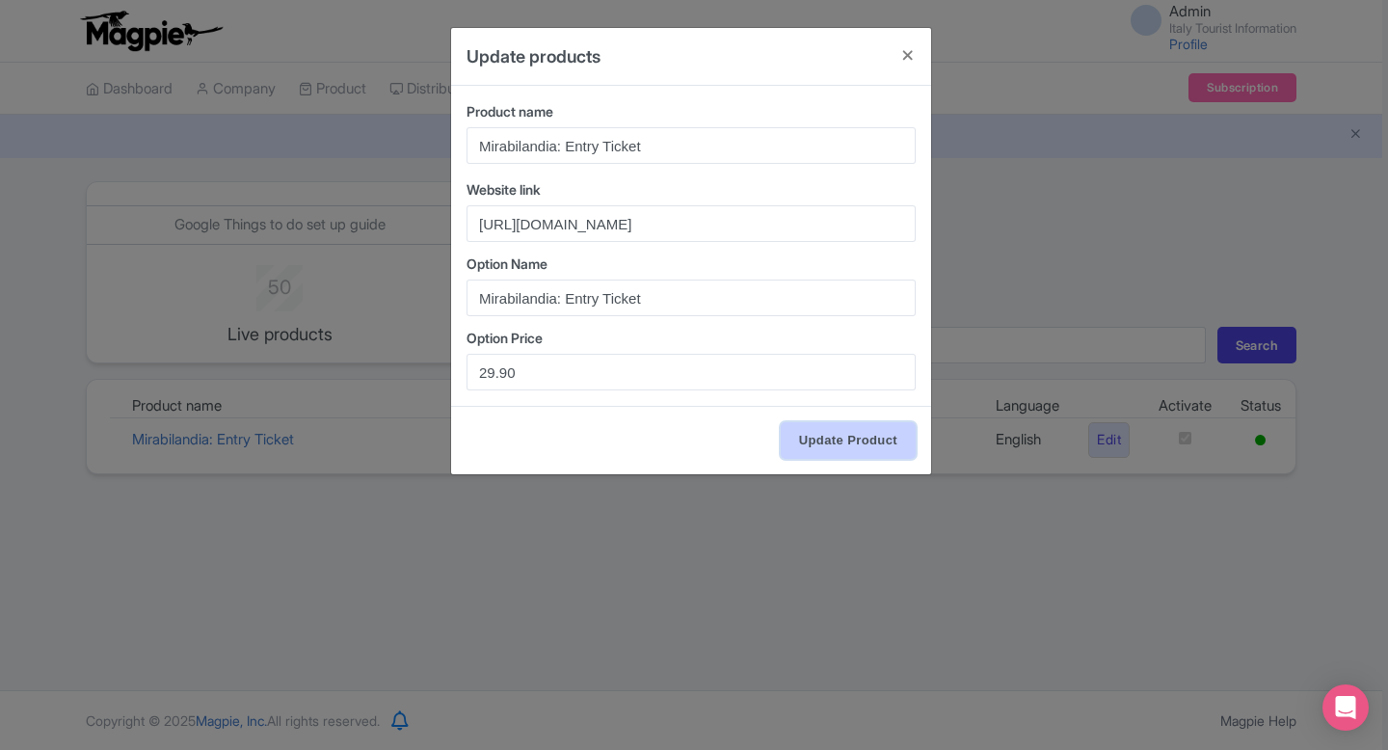
click at [882, 444] on input "Update Product" at bounding box center [848, 440] width 135 height 37
